Goal: Navigation & Orientation: Go to known website

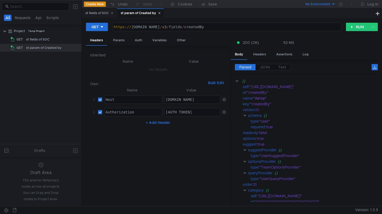
scroll to position [29, 0]
